Goal: Task Accomplishment & Management: Manage account settings

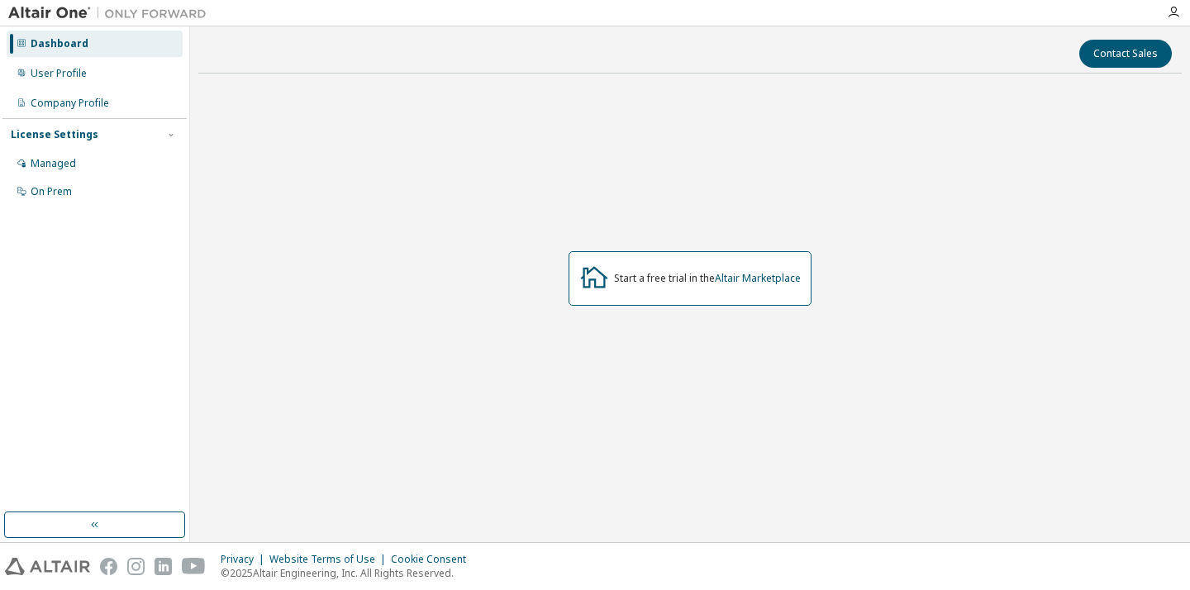
click at [112, 148] on div "License Settings Managed On Prem" at bounding box center [94, 162] width 184 height 88
click at [102, 162] on div "Managed" at bounding box center [95, 163] width 176 height 26
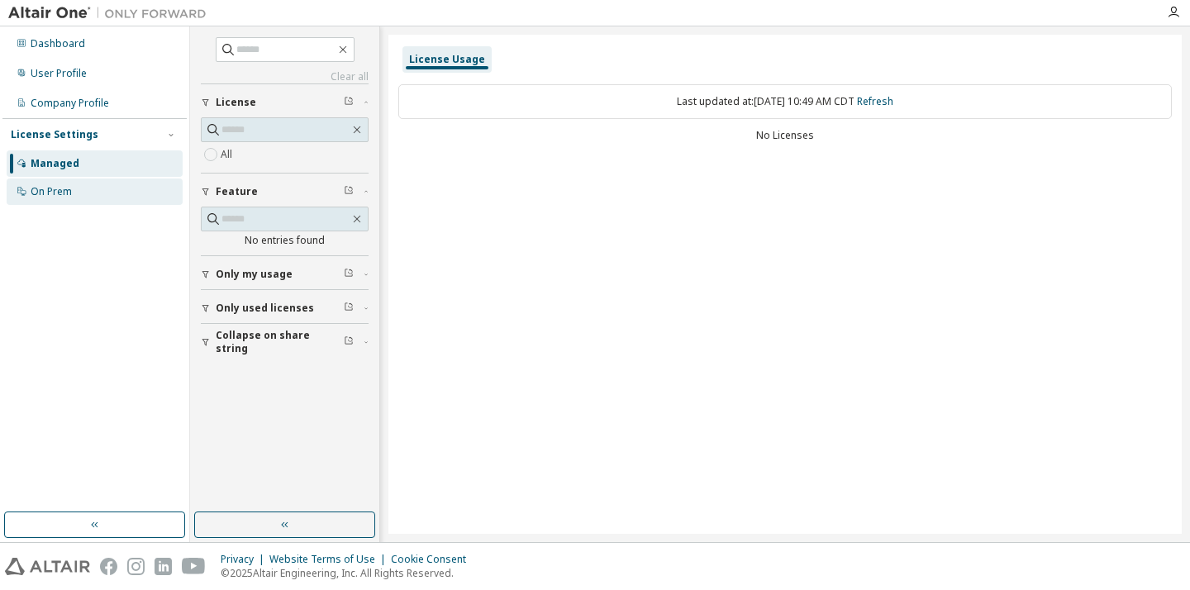
click at [73, 190] on div "On Prem" at bounding box center [95, 191] width 176 height 26
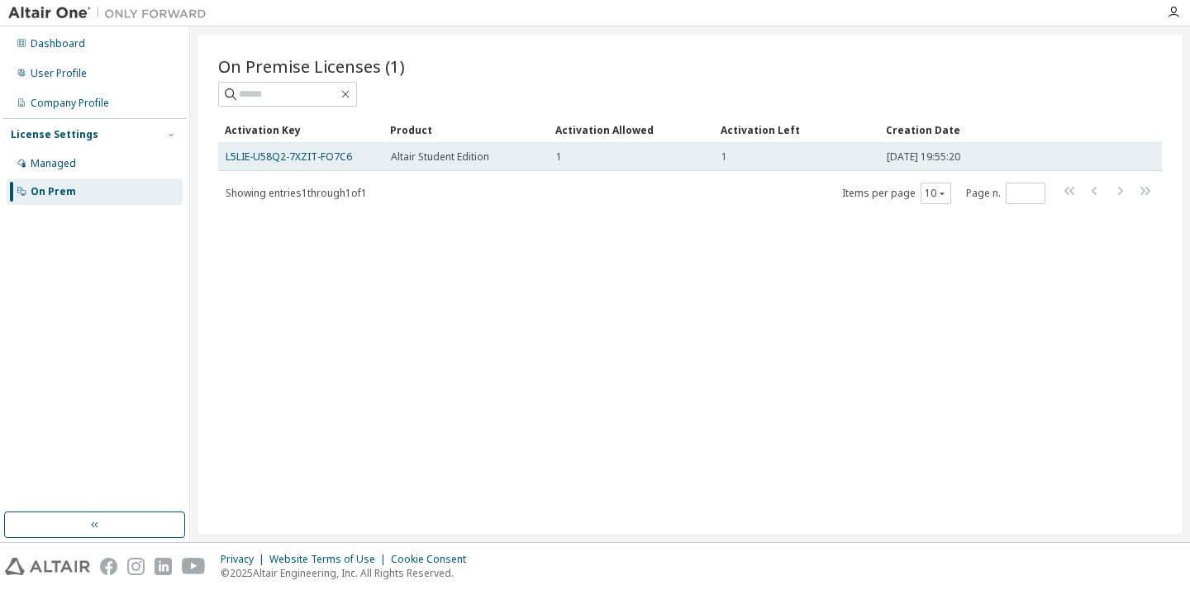
click at [439, 159] on span "Altair Student Edition" at bounding box center [440, 156] width 98 height 13
click at [310, 158] on link "L5LIE-U58Q2-7XZIT-FO7C6" at bounding box center [289, 157] width 126 height 14
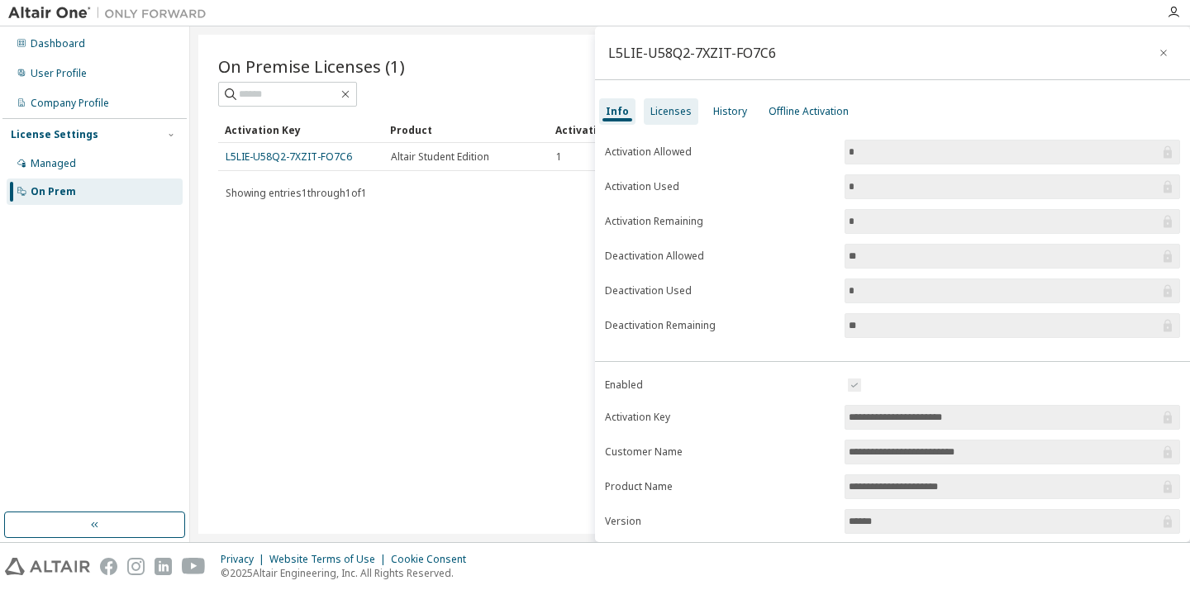
click at [676, 117] on div "Licenses" at bounding box center [670, 111] width 41 height 13
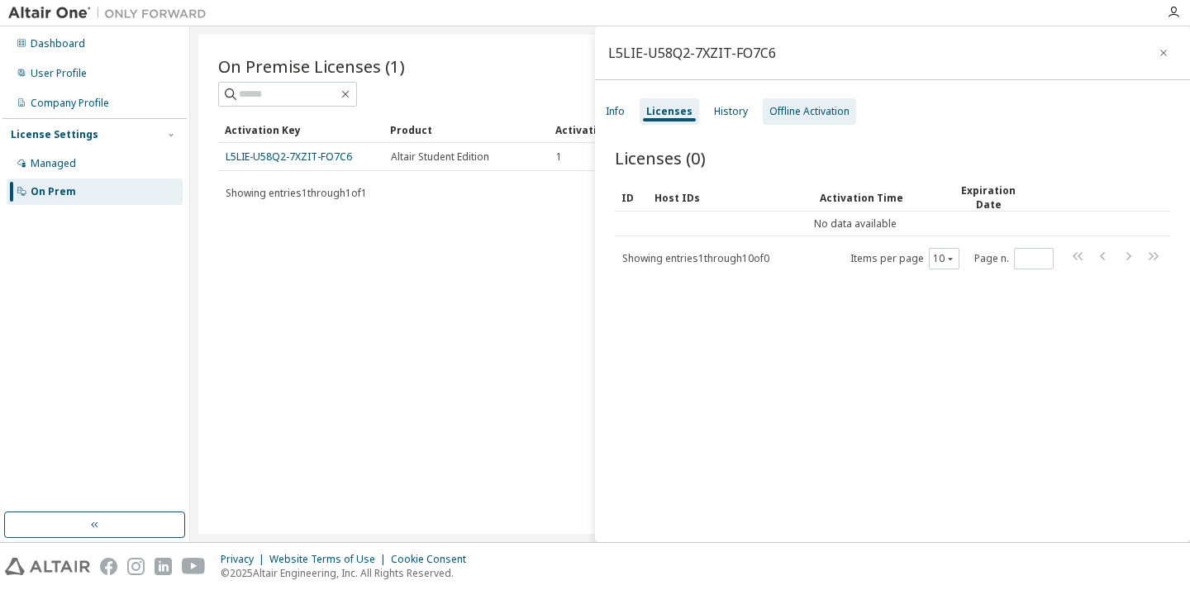
click at [794, 110] on div "Offline Activation" at bounding box center [809, 111] width 80 height 13
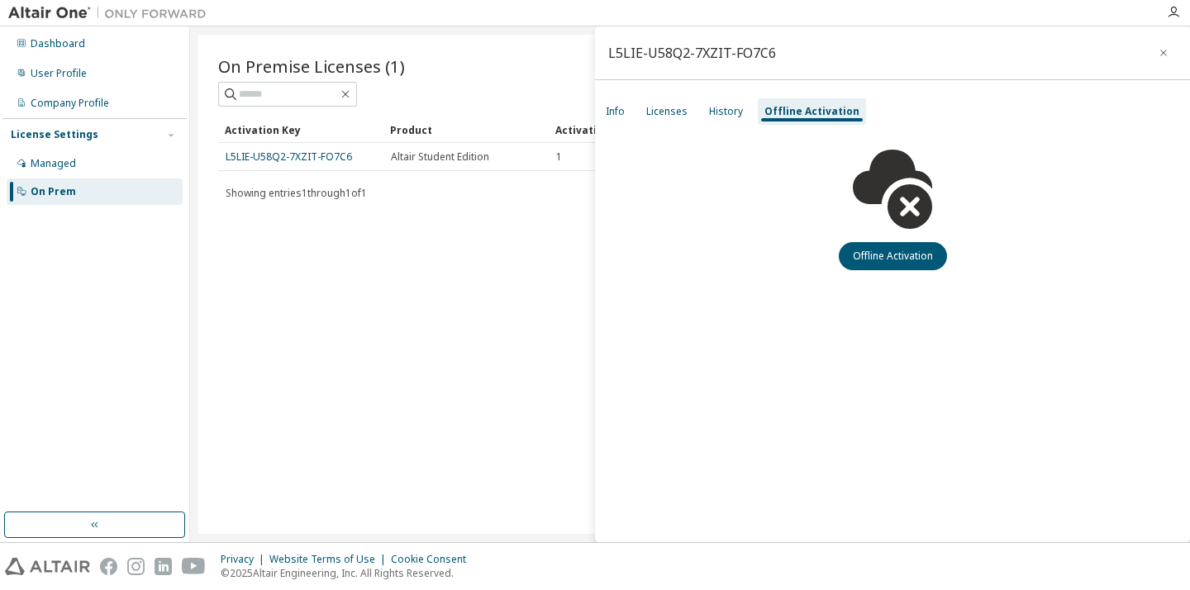
click at [751, 112] on div "Info Licenses History Offline Activation" at bounding box center [892, 112] width 595 height 30
click at [728, 112] on div "History" at bounding box center [726, 111] width 34 height 13
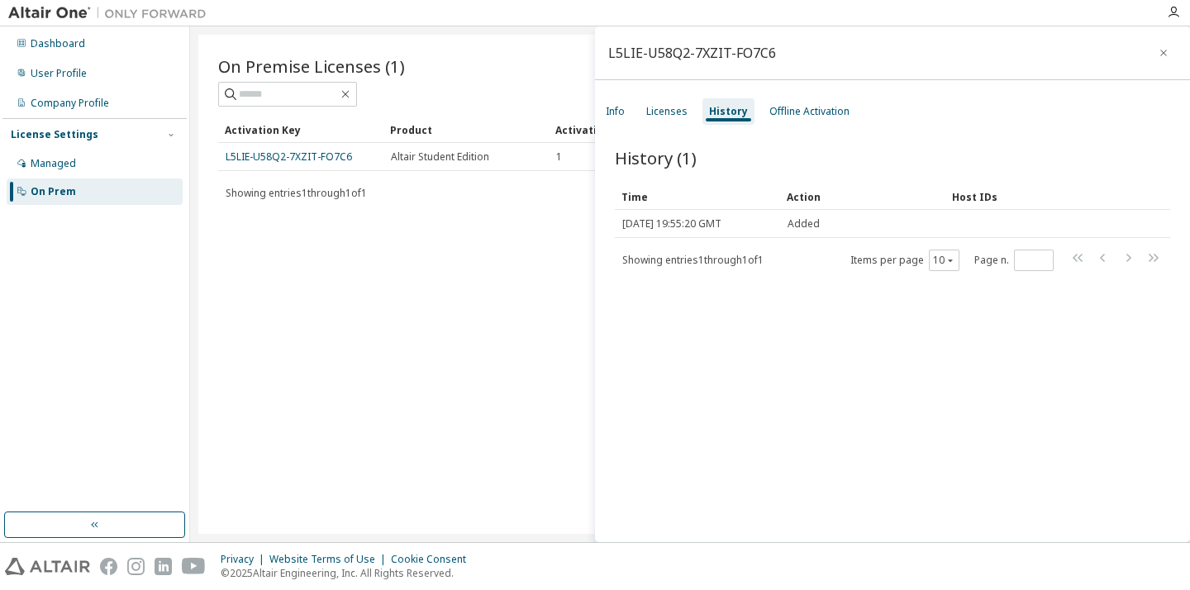
click at [464, 226] on div "On Premise Licenses (1) Clear Load Save Save As Field Operator Value Select fil…" at bounding box center [689, 284] width 983 height 499
click at [1158, 49] on icon "button" at bounding box center [1164, 52] width 12 height 13
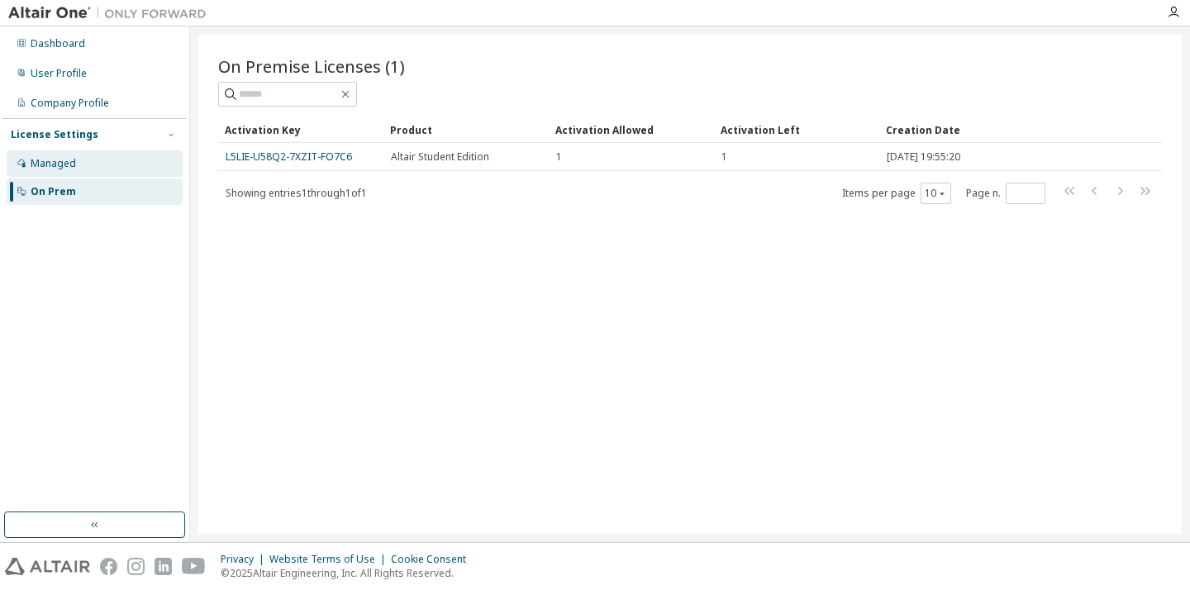
click at [122, 157] on div "Managed" at bounding box center [95, 163] width 176 height 26
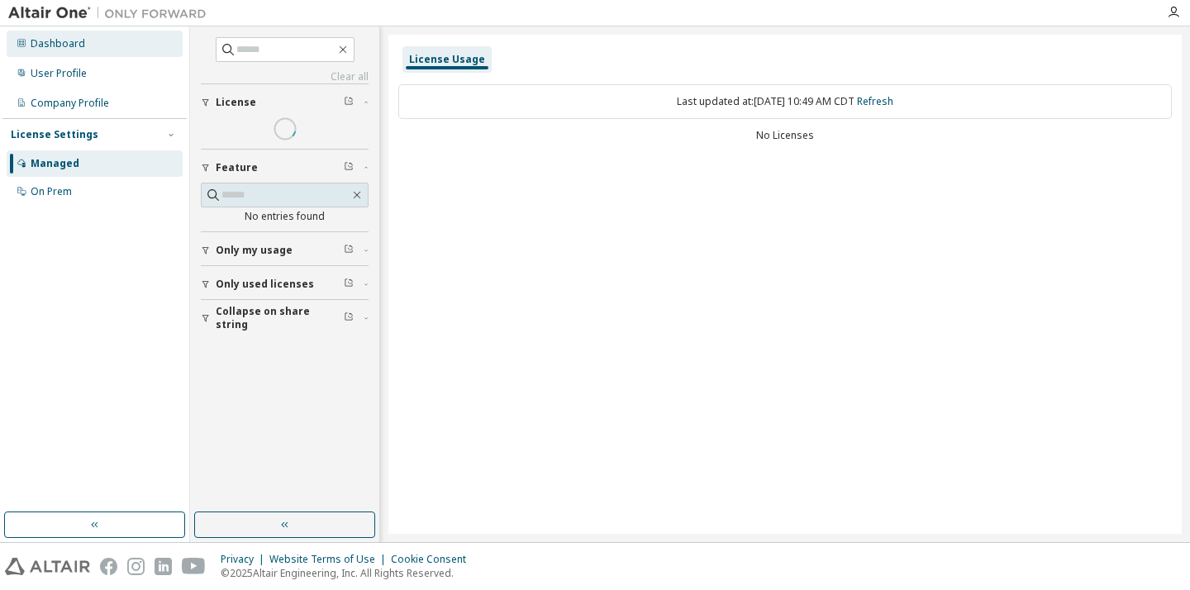
click at [85, 45] on div "Dashboard" at bounding box center [95, 44] width 176 height 26
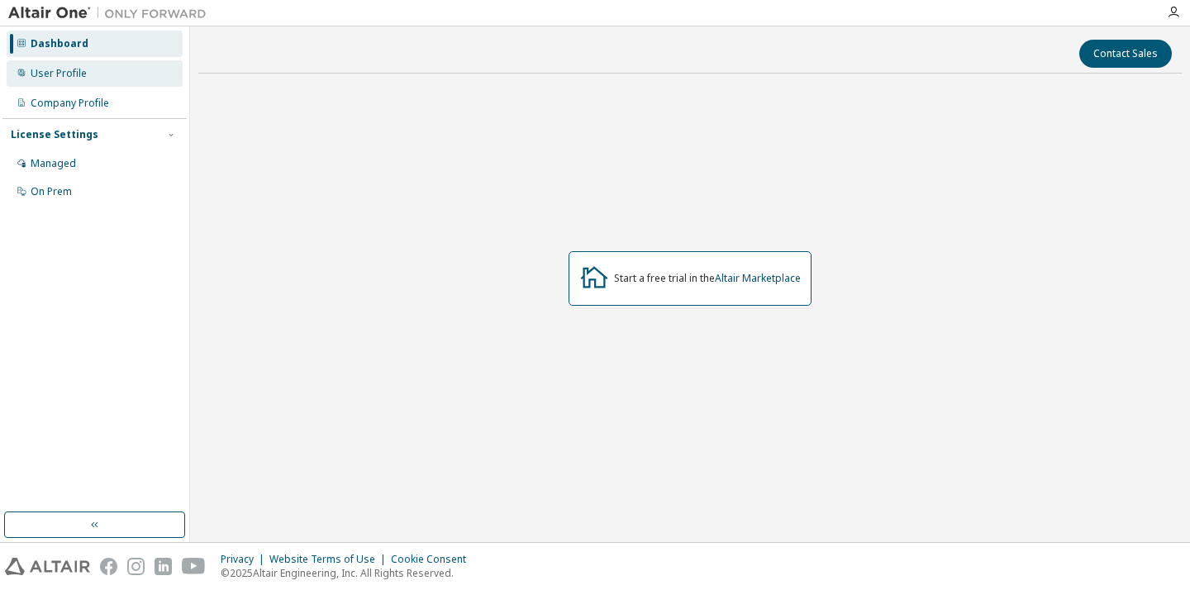
click at [79, 74] on div "User Profile" at bounding box center [59, 73] width 56 height 13
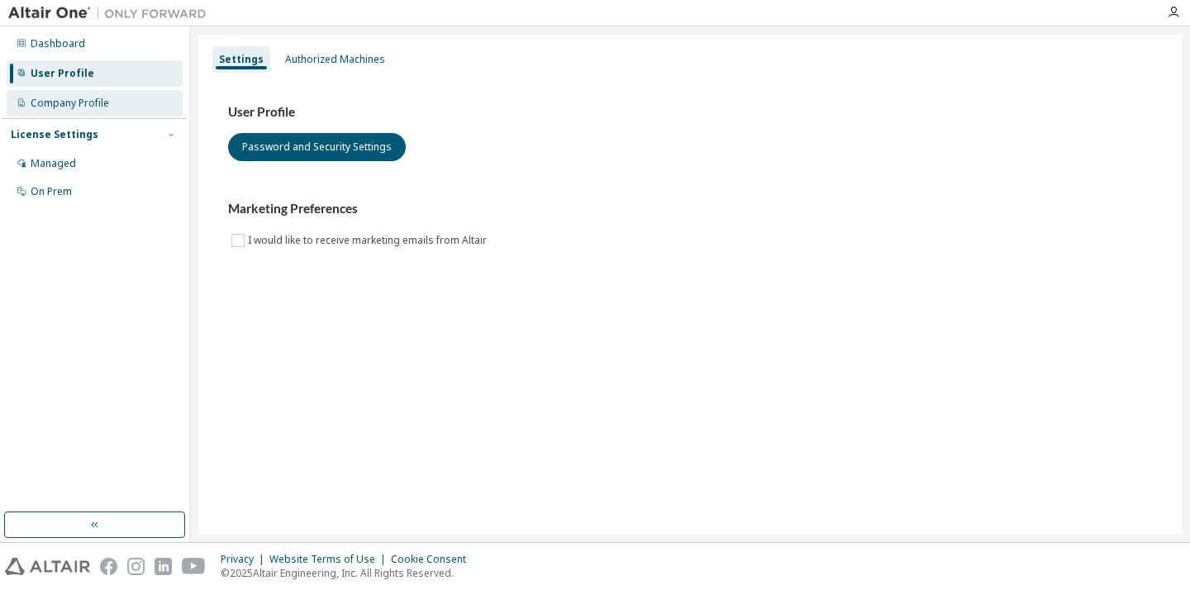
click at [79, 103] on div "Company Profile" at bounding box center [70, 103] width 79 height 13
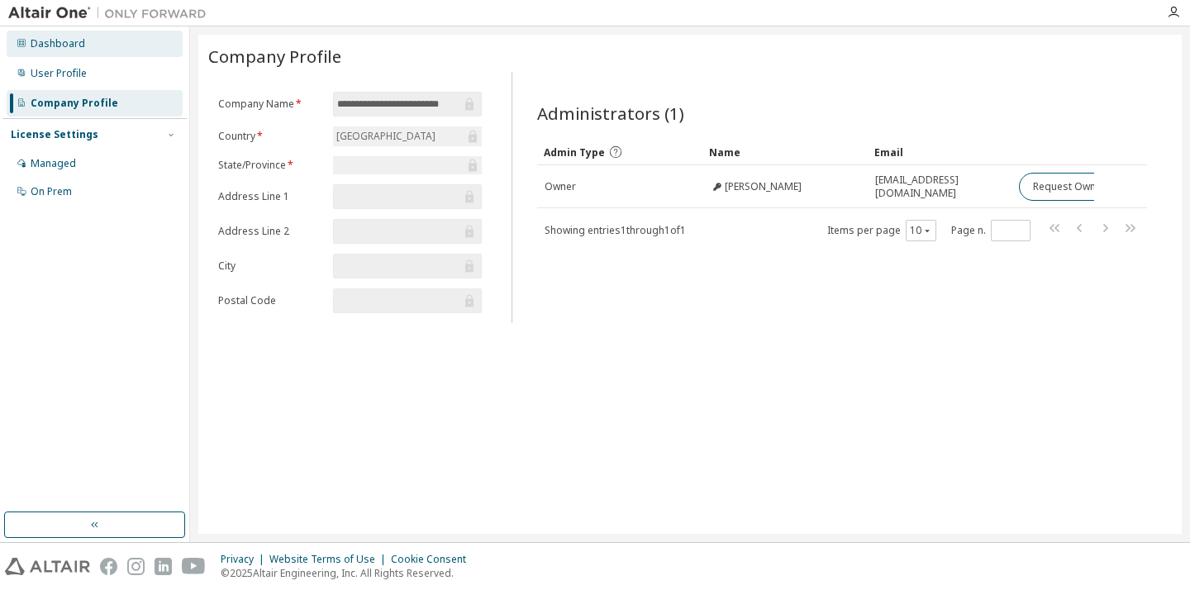
click at [101, 45] on div "Dashboard" at bounding box center [95, 44] width 176 height 26
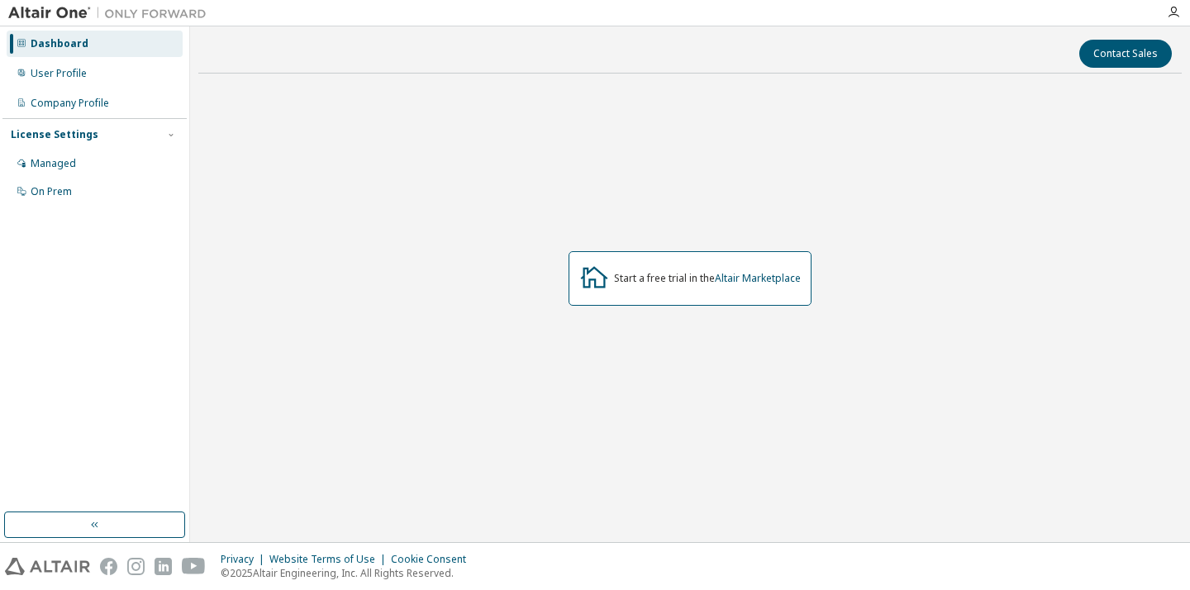
click at [79, 7] on img at bounding box center [111, 13] width 207 height 17
click at [55, 18] on img at bounding box center [111, 13] width 207 height 17
click at [1168, 13] on icon "button" at bounding box center [1173, 12] width 13 height 13
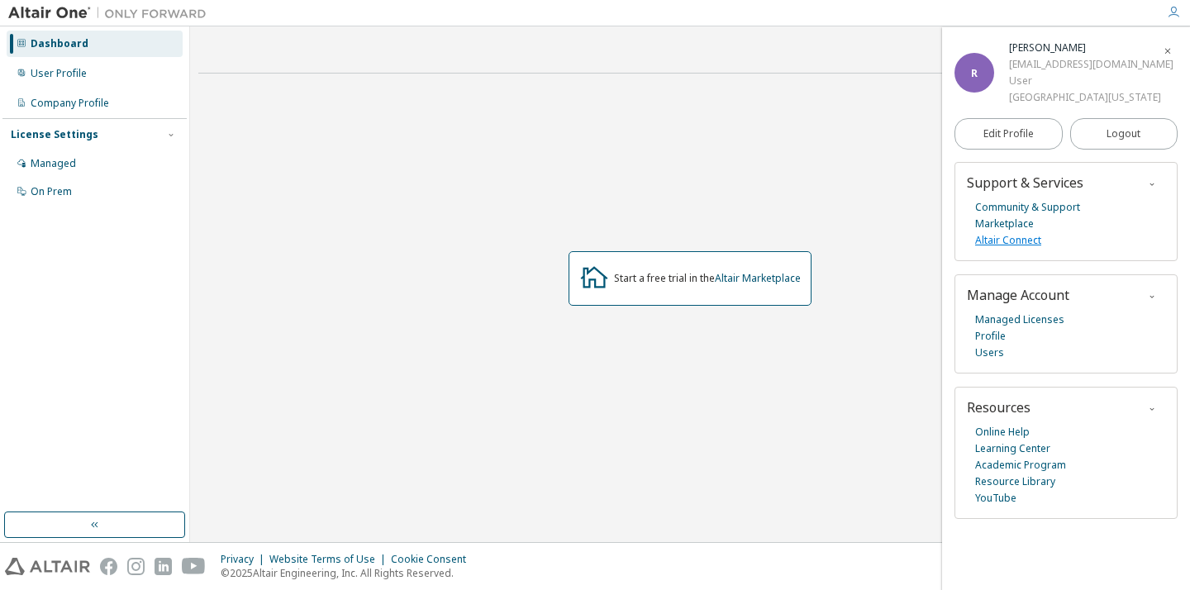
click at [1011, 237] on link "Altair Connect" at bounding box center [1008, 240] width 66 height 17
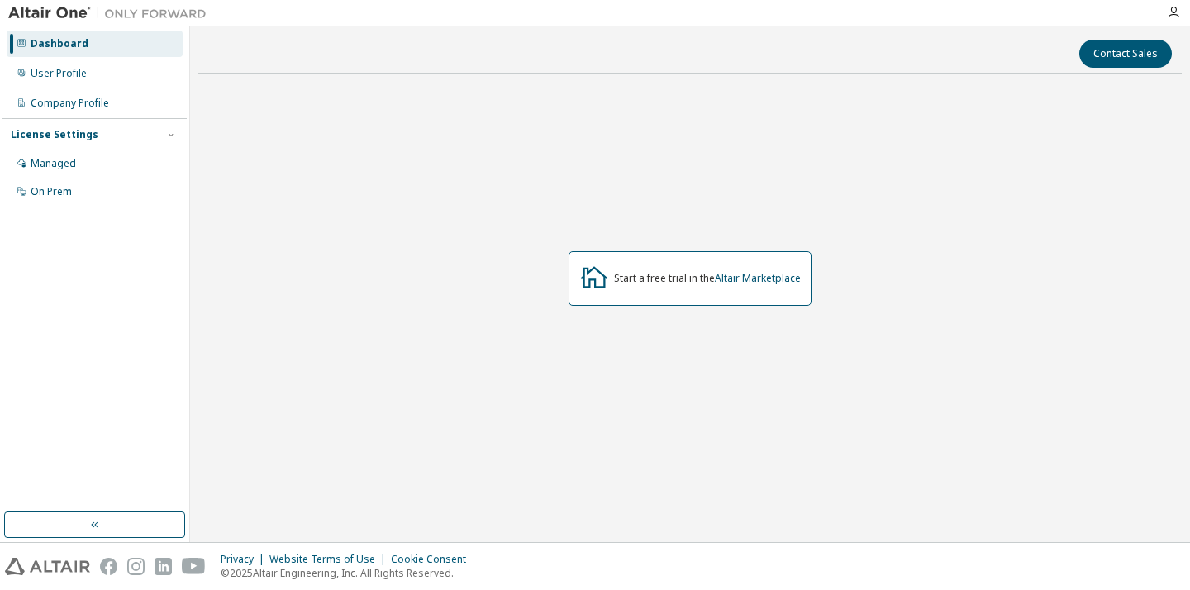
click at [109, 141] on div "License Settings" at bounding box center [95, 134] width 168 height 15
click at [98, 150] on div "Dashboard User Profile Company Profile License Settings Managed On Prem" at bounding box center [94, 269] width 184 height 481
click at [98, 144] on div "License Settings Managed On Prem" at bounding box center [94, 134] width 184 height 32
click at [90, 162] on div "Dashboard User Profile Company Profile License Settings Managed On Prem" at bounding box center [94, 269] width 184 height 481
click at [71, 132] on div "License Settings" at bounding box center [55, 134] width 88 height 13
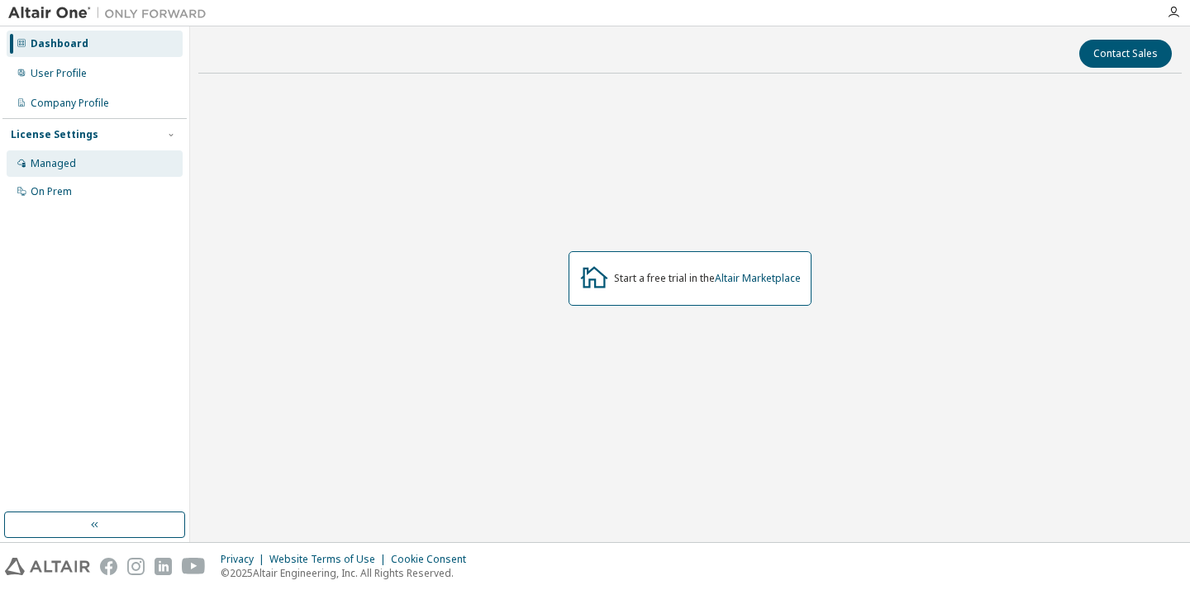
click at [71, 168] on div "Managed" at bounding box center [53, 163] width 45 height 13
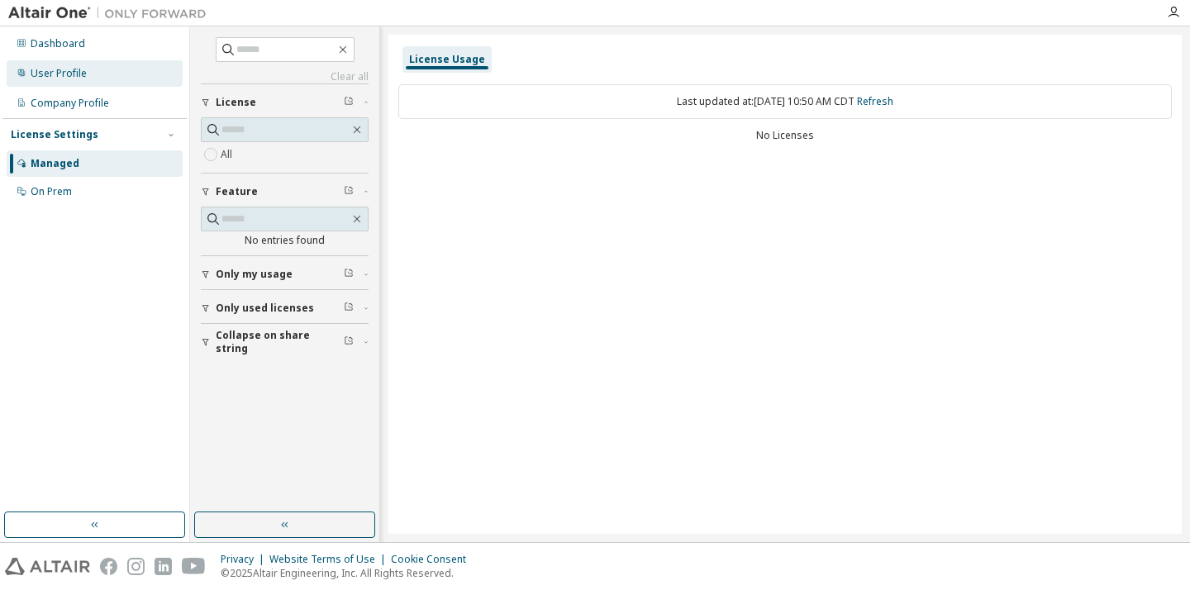
click at [83, 69] on div "User Profile" at bounding box center [59, 73] width 56 height 13
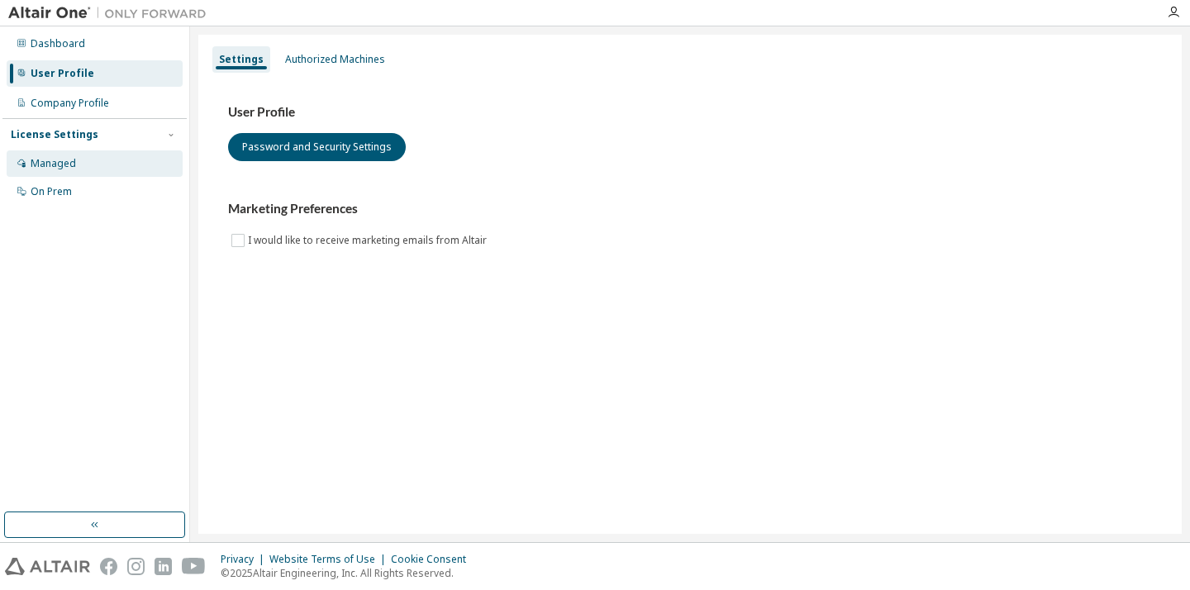
click at [107, 174] on div "Managed" at bounding box center [95, 163] width 176 height 26
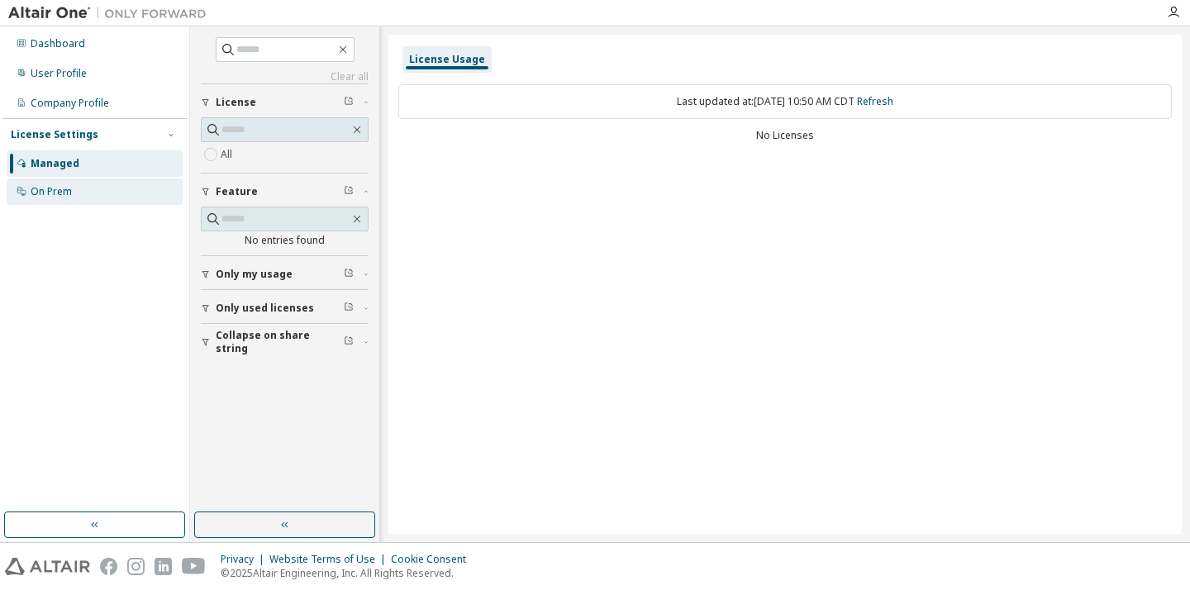
click at [103, 187] on div "On Prem" at bounding box center [95, 191] width 176 height 26
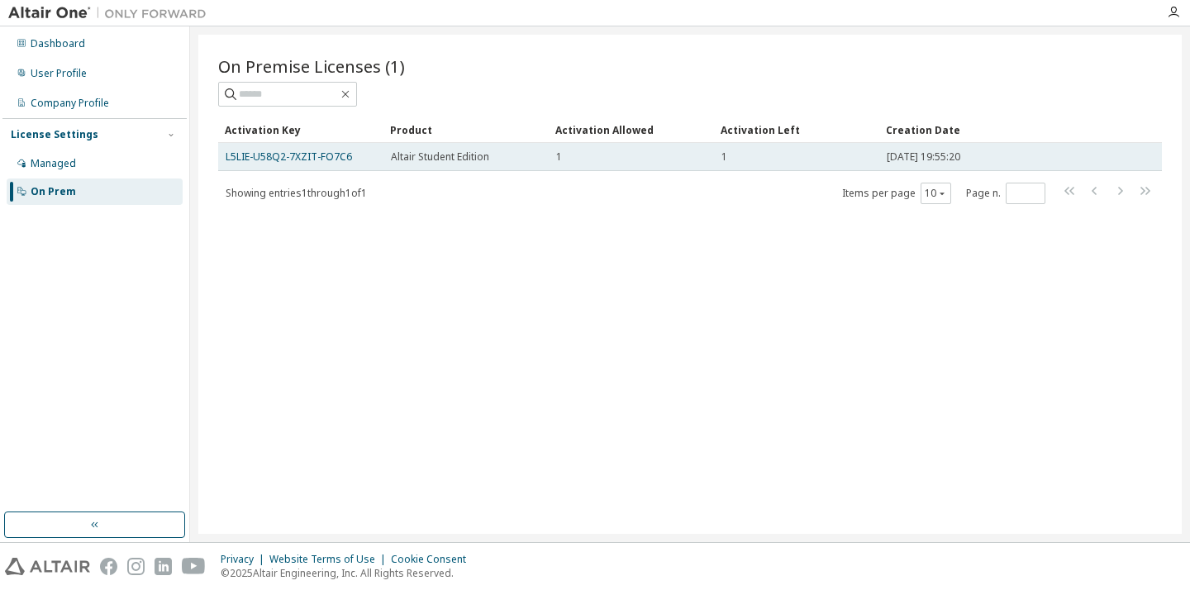
click at [444, 158] on span "Altair Student Edition" at bounding box center [440, 156] width 98 height 13
click at [271, 162] on link "L5LIE-U58Q2-7XZIT-FO7C6" at bounding box center [289, 157] width 126 height 14
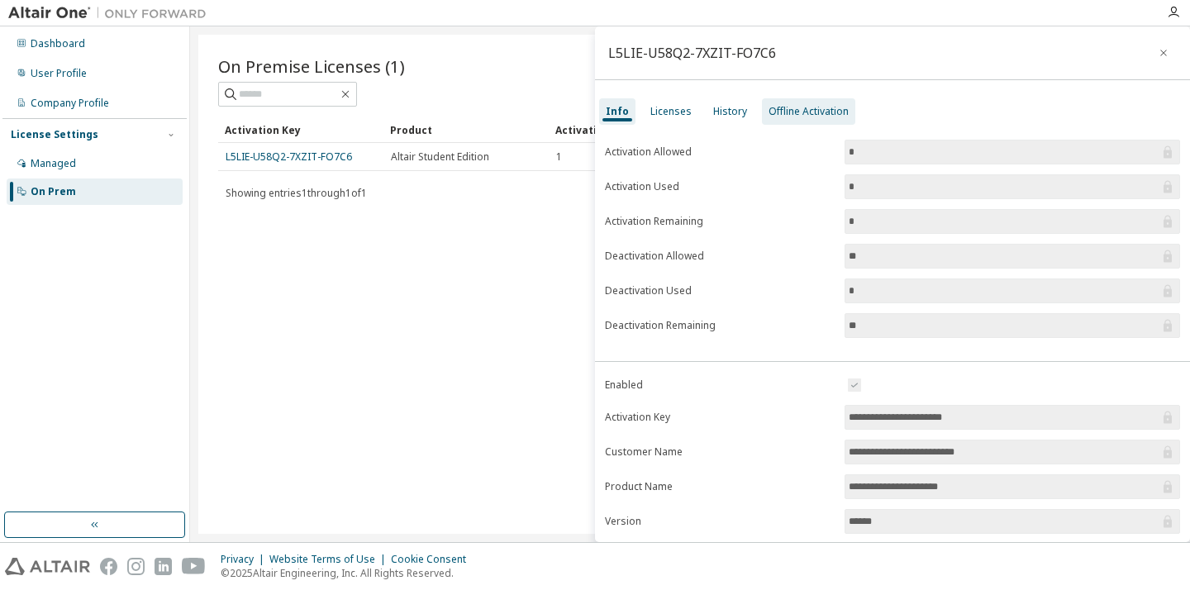
click at [762, 114] on div "Offline Activation" at bounding box center [808, 111] width 93 height 26
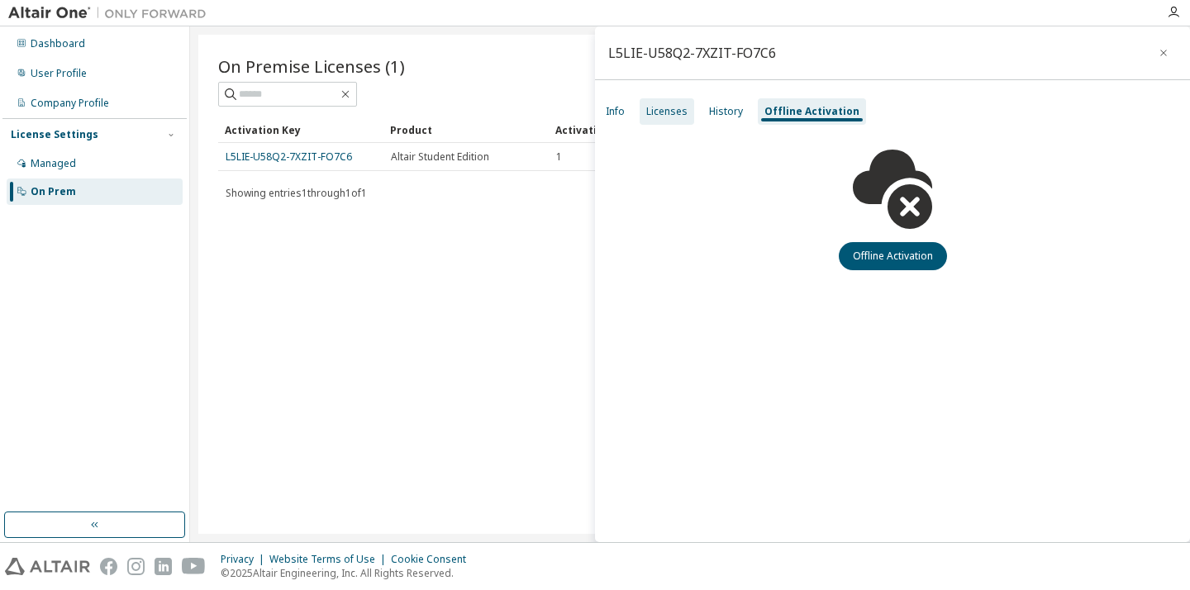
click at [649, 113] on div "Licenses" at bounding box center [666, 111] width 41 height 13
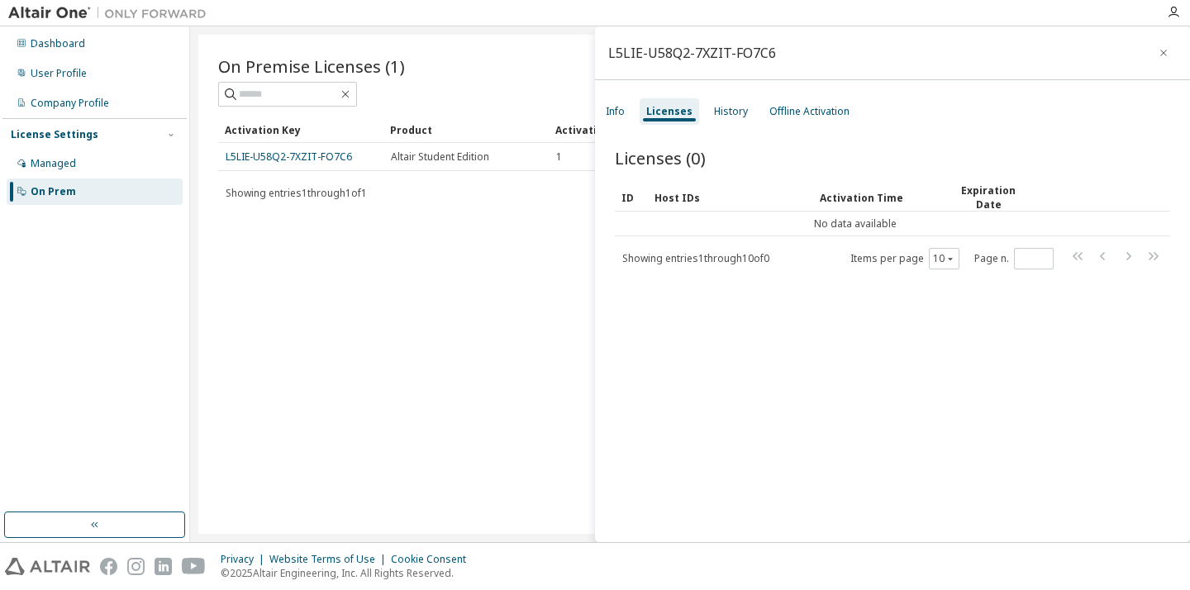
scroll to position [26, 0]
